Goal: Find specific page/section: Find specific page/section

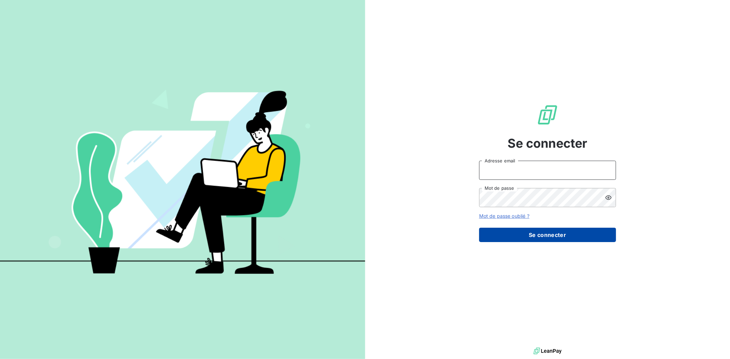
type input "[EMAIL_ADDRESS][DOMAIN_NAME]"
click at [546, 237] on button "Se connecter" at bounding box center [547, 235] width 137 height 14
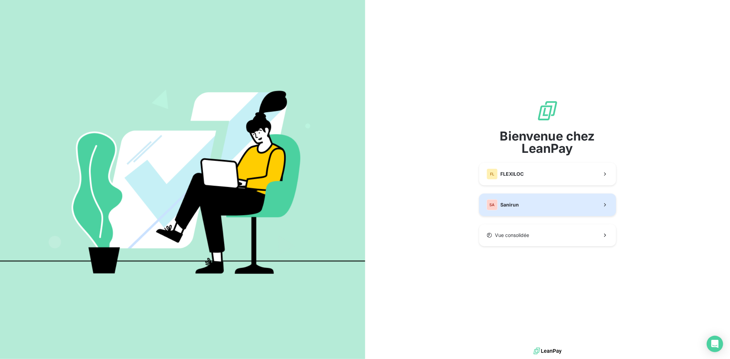
click at [522, 201] on button "SA Sanirun" at bounding box center [547, 205] width 137 height 23
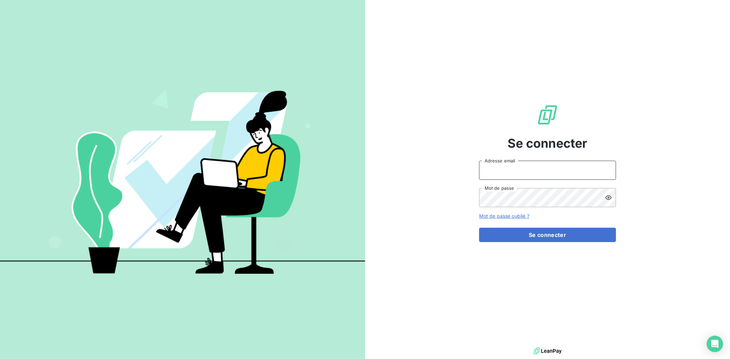
type input "[EMAIL_ADDRESS][DOMAIN_NAME]"
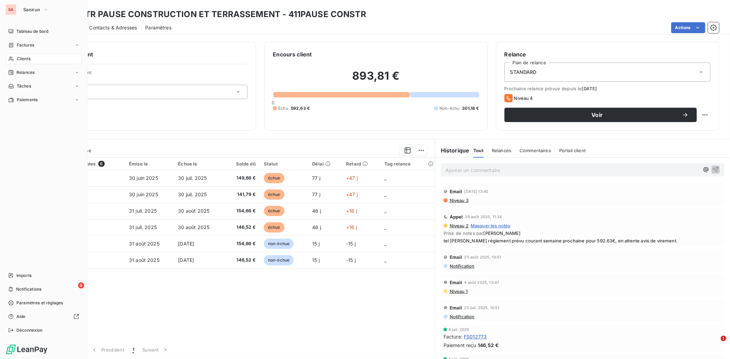
click at [27, 60] on span "Clients" at bounding box center [24, 59] width 14 height 6
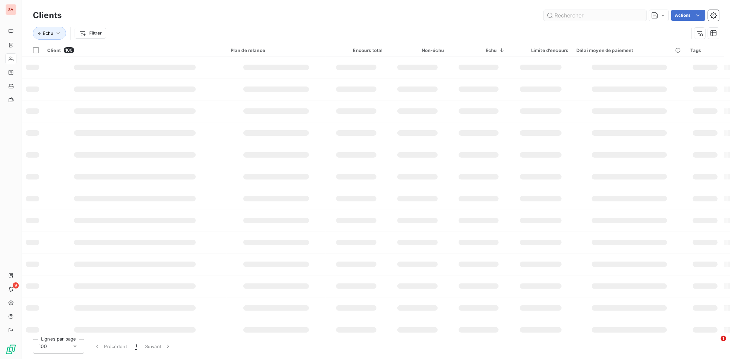
click at [592, 17] on input "text" at bounding box center [595, 15] width 103 height 11
type input "J2S"
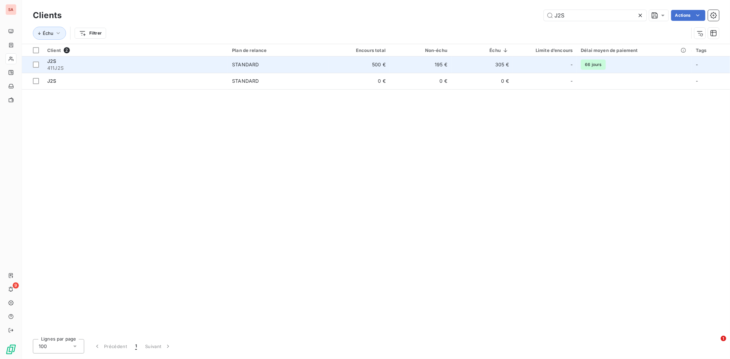
click at [236, 59] on td "STANDARD" at bounding box center [278, 64] width 100 height 16
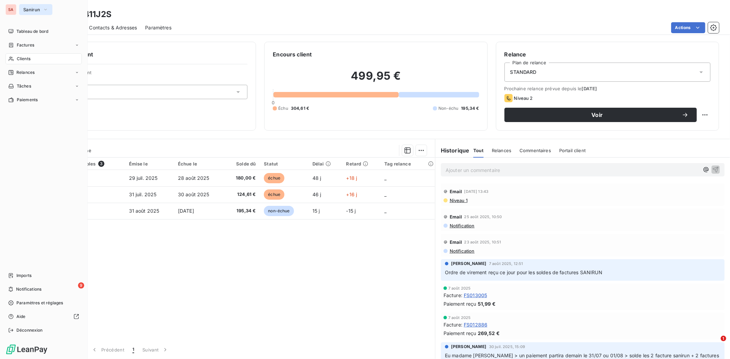
click at [36, 10] on span "Sanirun" at bounding box center [31, 9] width 17 height 5
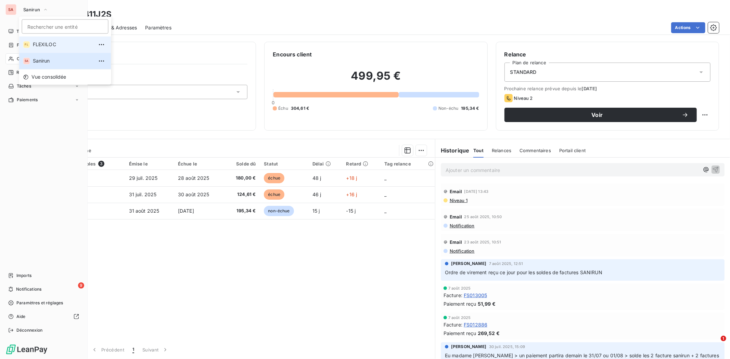
click at [42, 45] on span "FLEXILOC" at bounding box center [63, 44] width 61 height 7
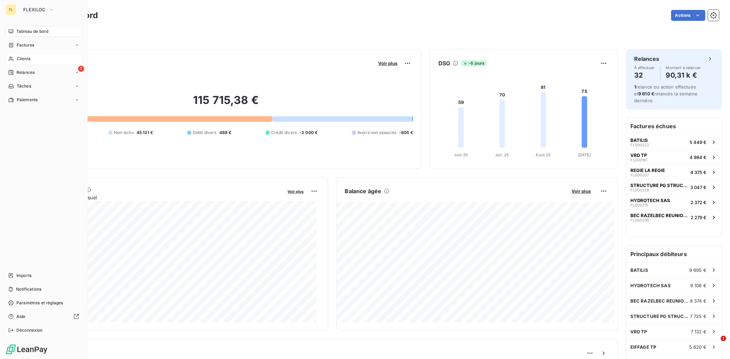
click at [27, 57] on span "Clients" at bounding box center [24, 59] width 14 height 6
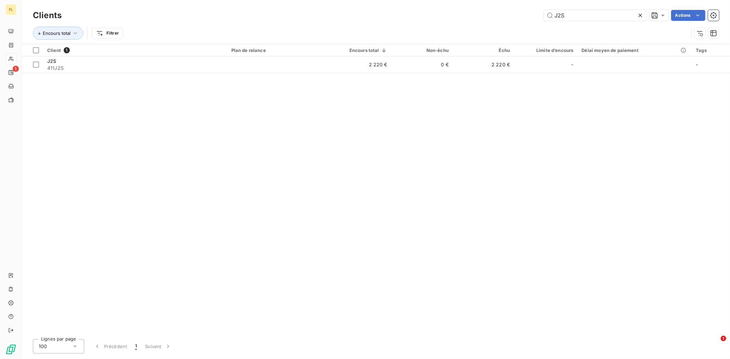
drag, startPoint x: 584, startPoint y: 12, endPoint x: 460, endPoint y: 26, distance: 124.0
click at [460, 26] on div "Clients J2S Actions Encours total Filtrer" at bounding box center [376, 26] width 686 height 36
click at [211, 90] on div "Client 1 Plan de relance Encours total Non-échu Échu Limite d’encours Délai moy…" at bounding box center [376, 189] width 708 height 290
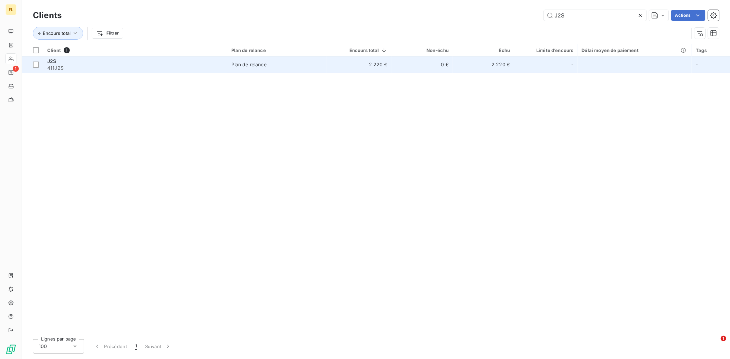
click at [252, 68] on td "Plan de relance" at bounding box center [277, 64] width 100 height 16
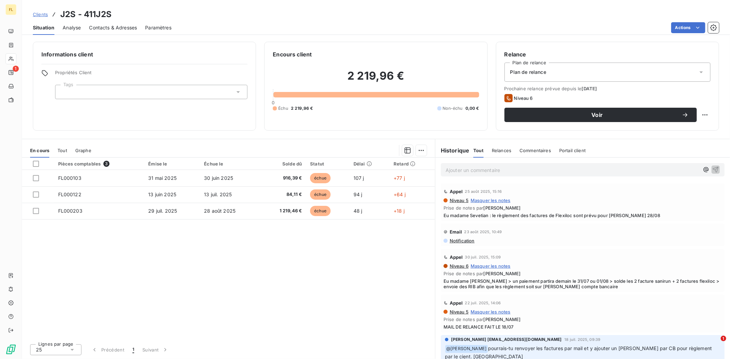
click at [251, 230] on div "Pièces comptables 3 Émise le Échue le Solde dû Statut Délai Retard FL000103 31 …" at bounding box center [228, 248] width 413 height 181
click at [252, 250] on div "Pièces comptables 3 Émise le Échue le Solde dû Statut Délai Retard FL000103 31 …" at bounding box center [228, 248] width 413 height 181
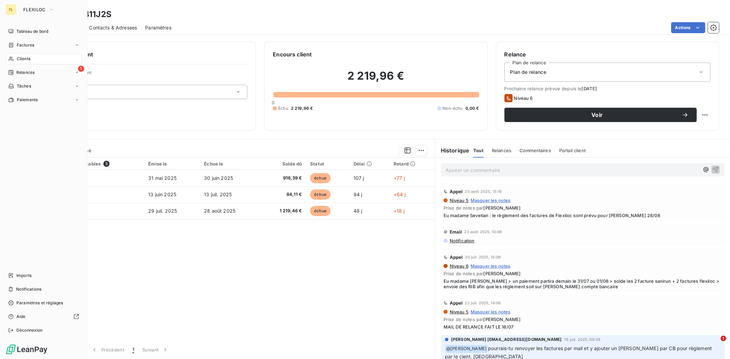
click at [11, 13] on div "FL" at bounding box center [10, 9] width 11 height 11
click at [28, 13] on button "FLEXILOC" at bounding box center [38, 9] width 39 height 11
click at [42, 12] on span "FLEXILOC" at bounding box center [34, 9] width 23 height 5
click at [49, 9] on icon "button" at bounding box center [51, 9] width 5 height 7
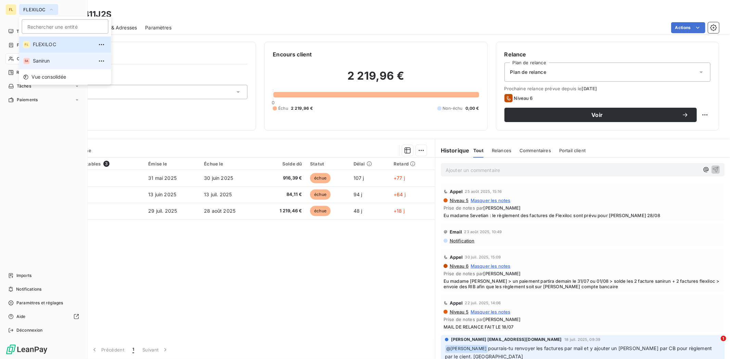
click at [47, 62] on span "Sanirun" at bounding box center [63, 61] width 61 height 7
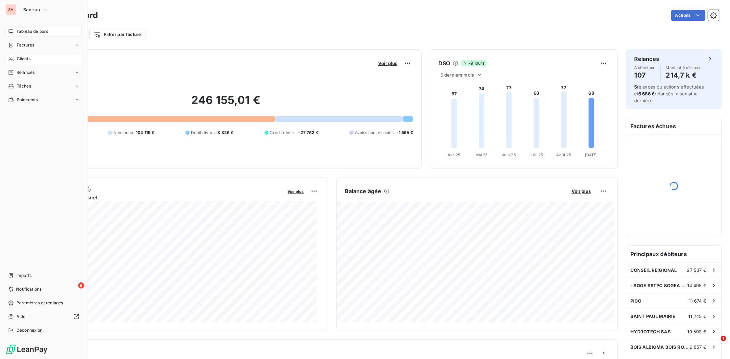
click at [28, 59] on span "Clients" at bounding box center [24, 59] width 14 height 6
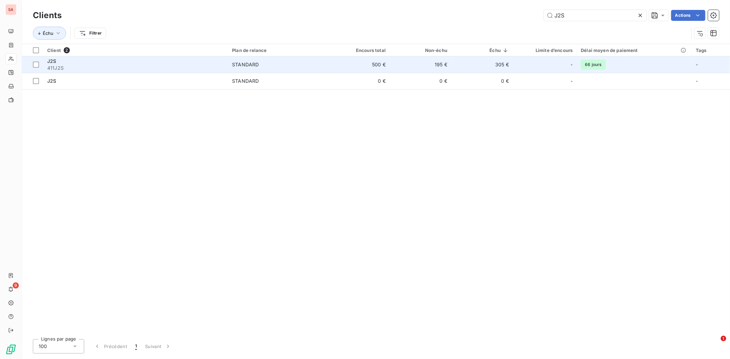
click at [358, 68] on td "500 €" at bounding box center [359, 64] width 62 height 16
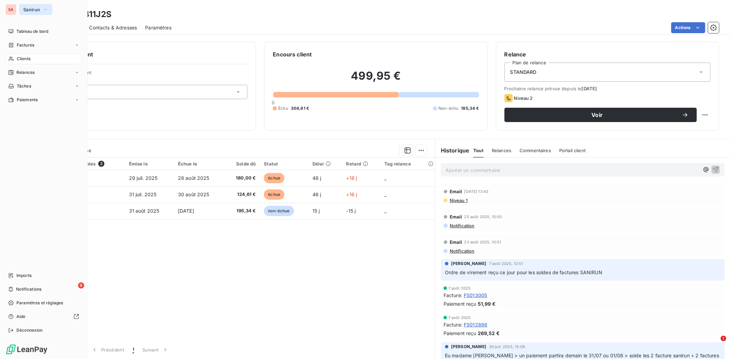
click at [34, 10] on span "Sanirun" at bounding box center [31, 9] width 17 height 5
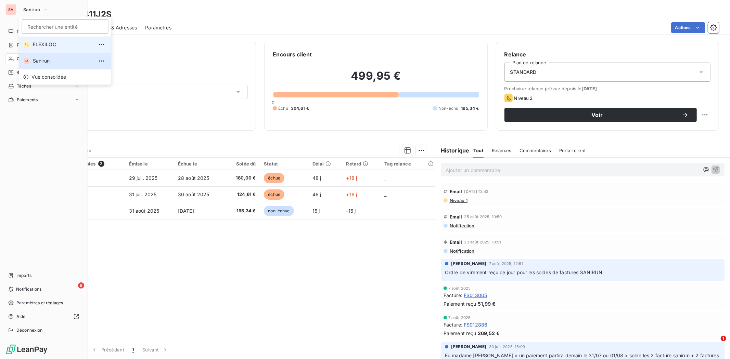
click at [47, 45] on span "FLEXILOC" at bounding box center [63, 44] width 61 height 7
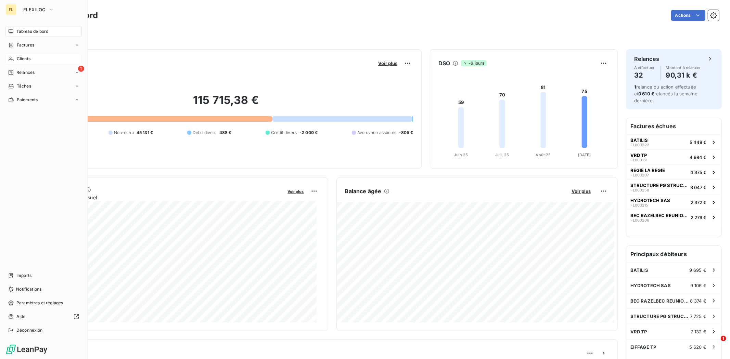
click at [39, 58] on div "Clients" at bounding box center [43, 58] width 76 height 11
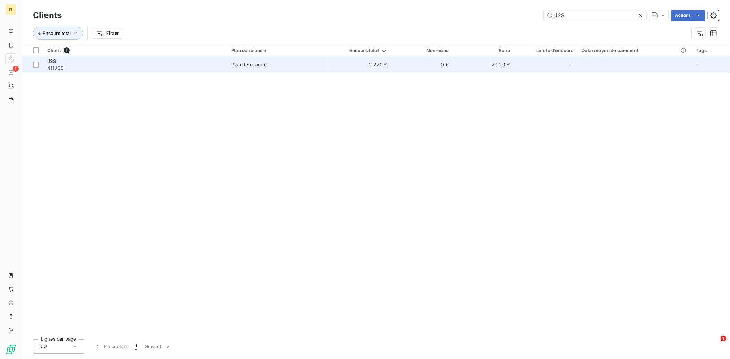
click at [297, 66] on span "Plan de relance" at bounding box center [276, 64] width 91 height 7
